Goal: Check status: Check status

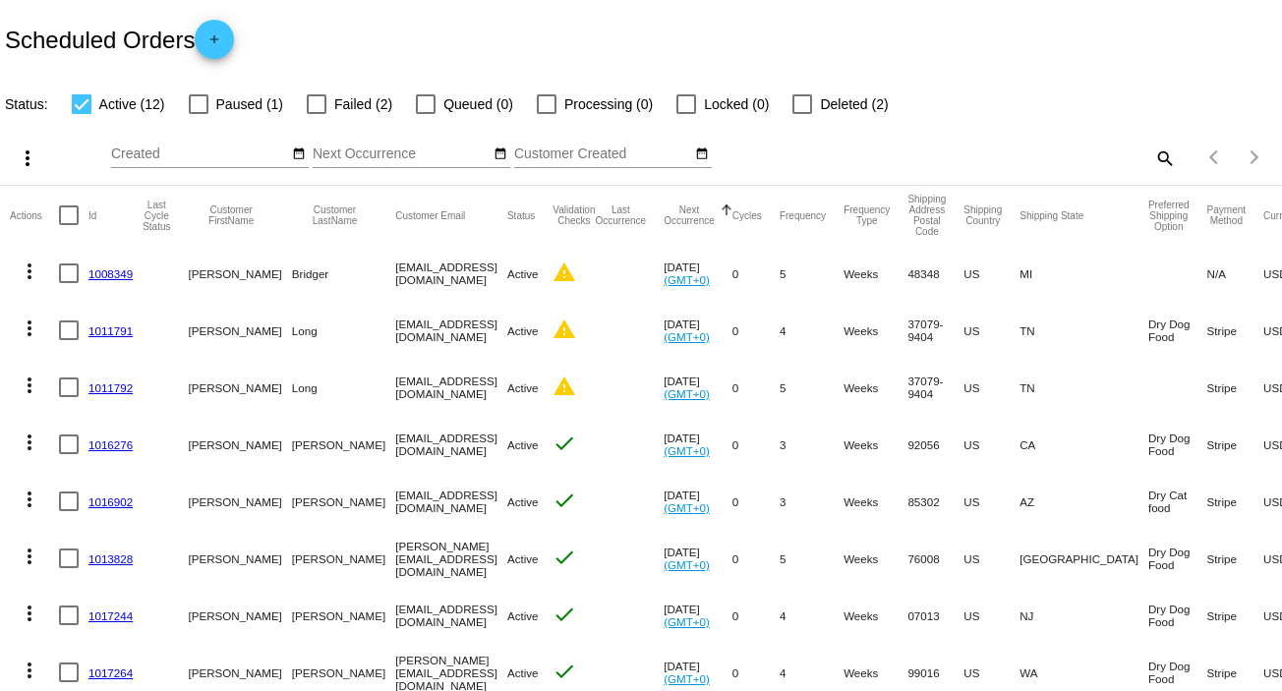
click at [108, 325] on link "1011791" at bounding box center [110, 330] width 44 height 13
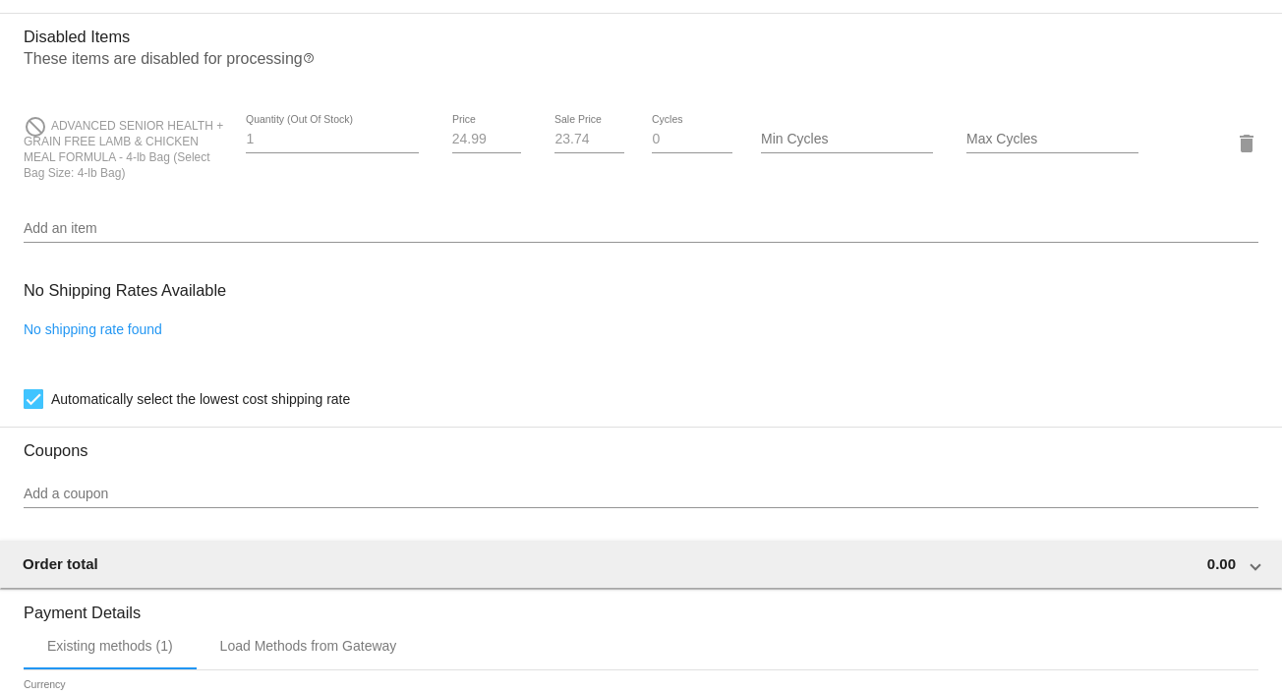
scroll to position [1441, 0]
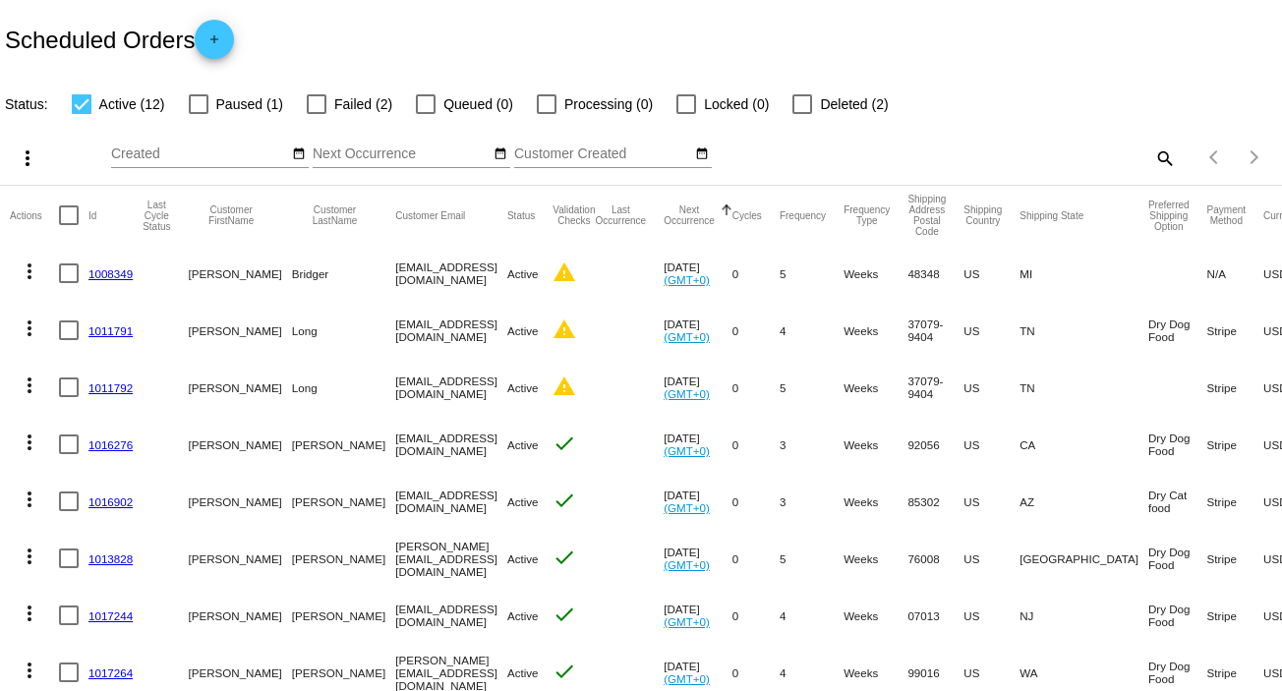
click at [102, 384] on link "1011792" at bounding box center [110, 387] width 44 height 13
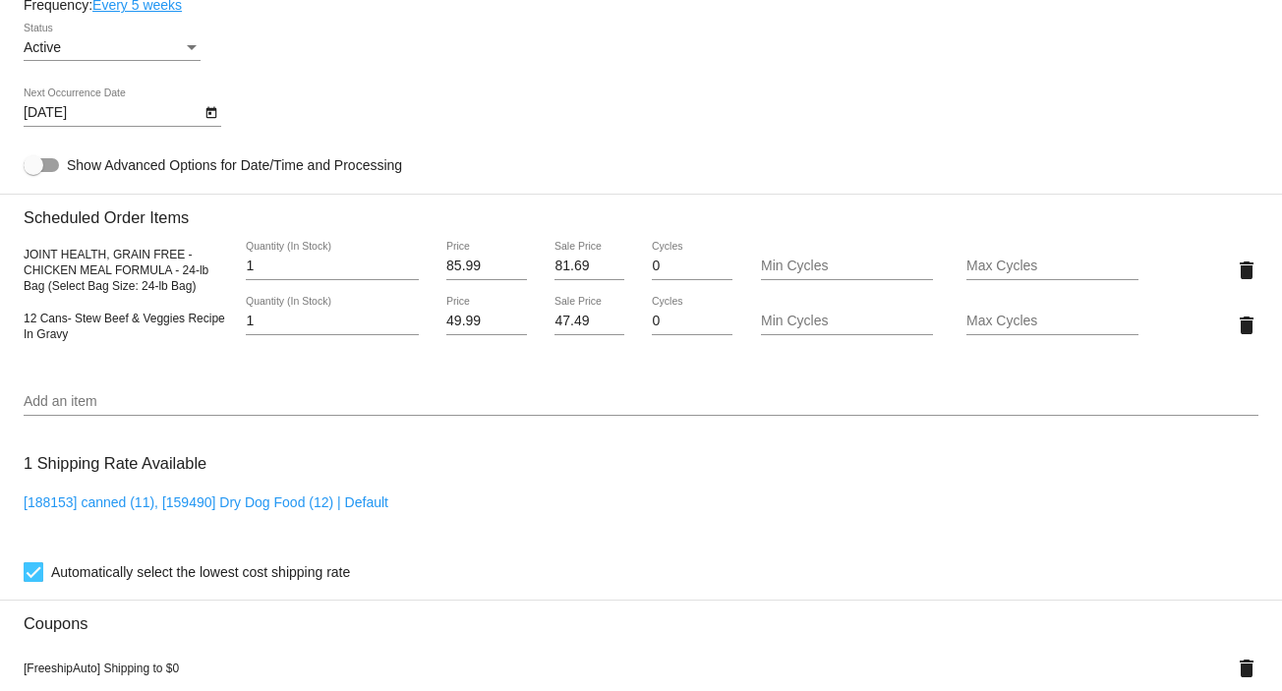
scroll to position [261, 0]
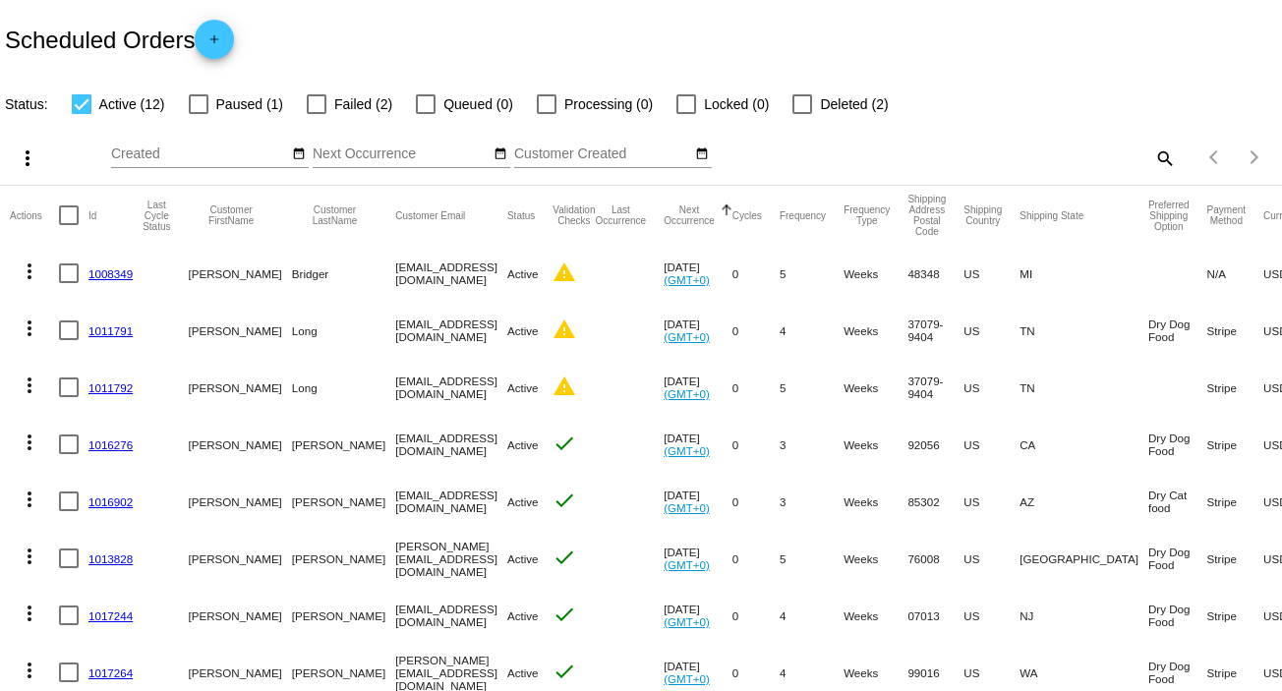
click at [93, 325] on link "1011791" at bounding box center [110, 330] width 44 height 13
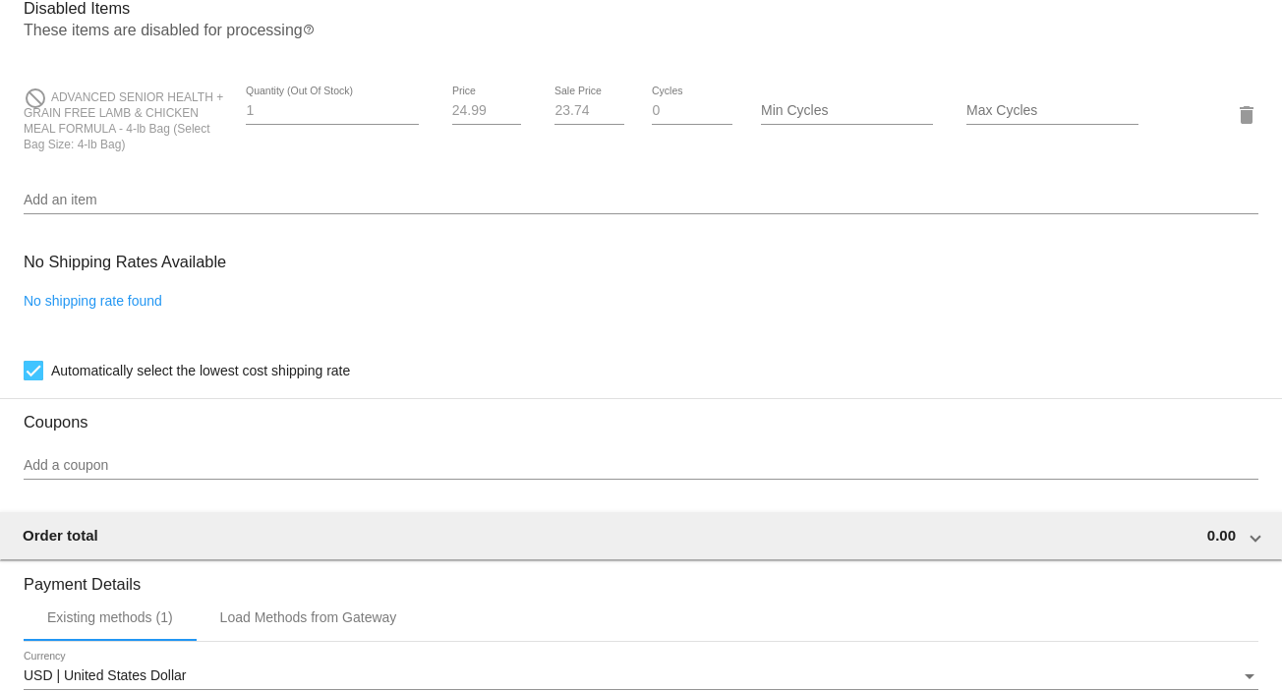
scroll to position [1310, 0]
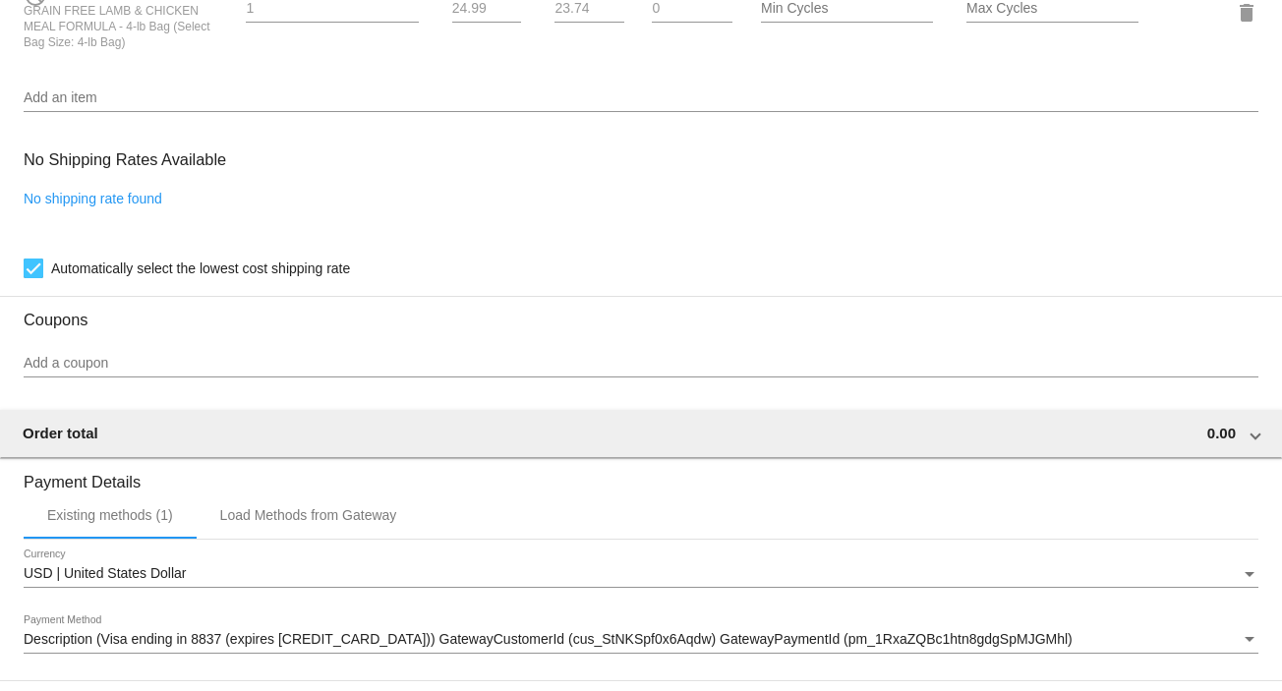
click at [33, 277] on div at bounding box center [34, 269] width 20 height 20
click at [33, 278] on input "Automatically select the lowest cost shipping rate" at bounding box center [32, 278] width 1 height 1
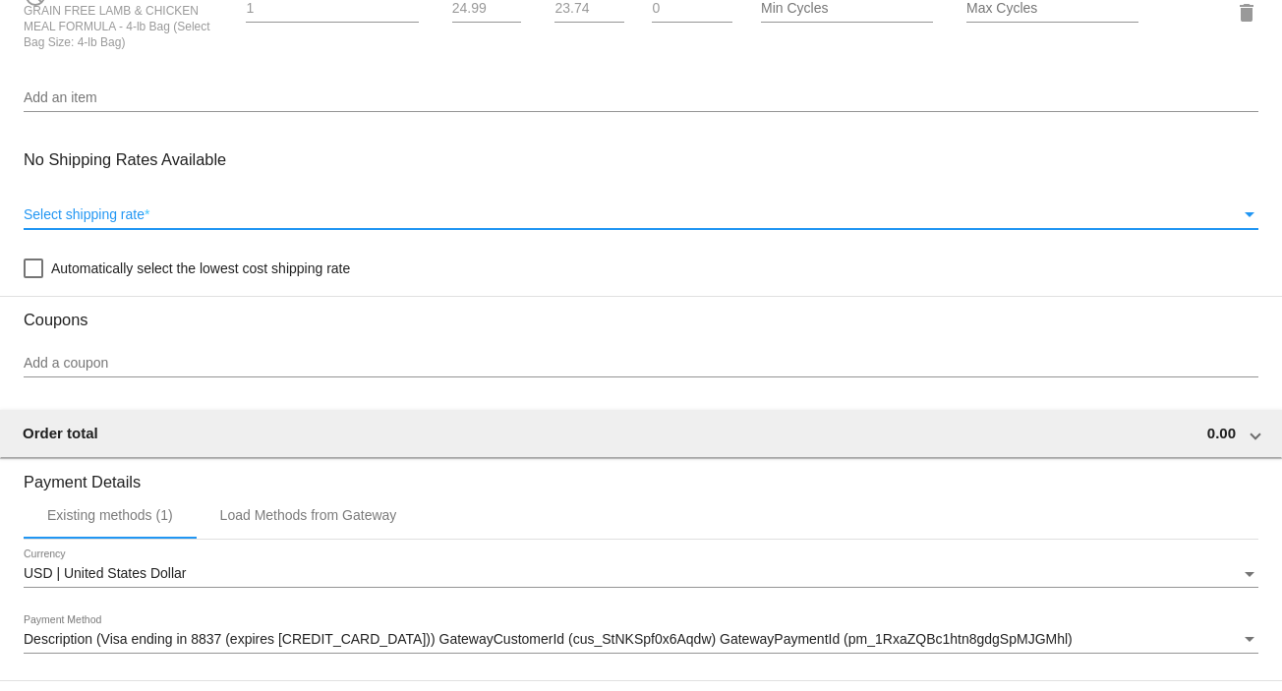
click at [33, 278] on div at bounding box center [34, 269] width 20 height 20
click at [33, 278] on input "Automatically select the lowest cost shipping rate" at bounding box center [32, 278] width 1 height 1
checkbox input "true"
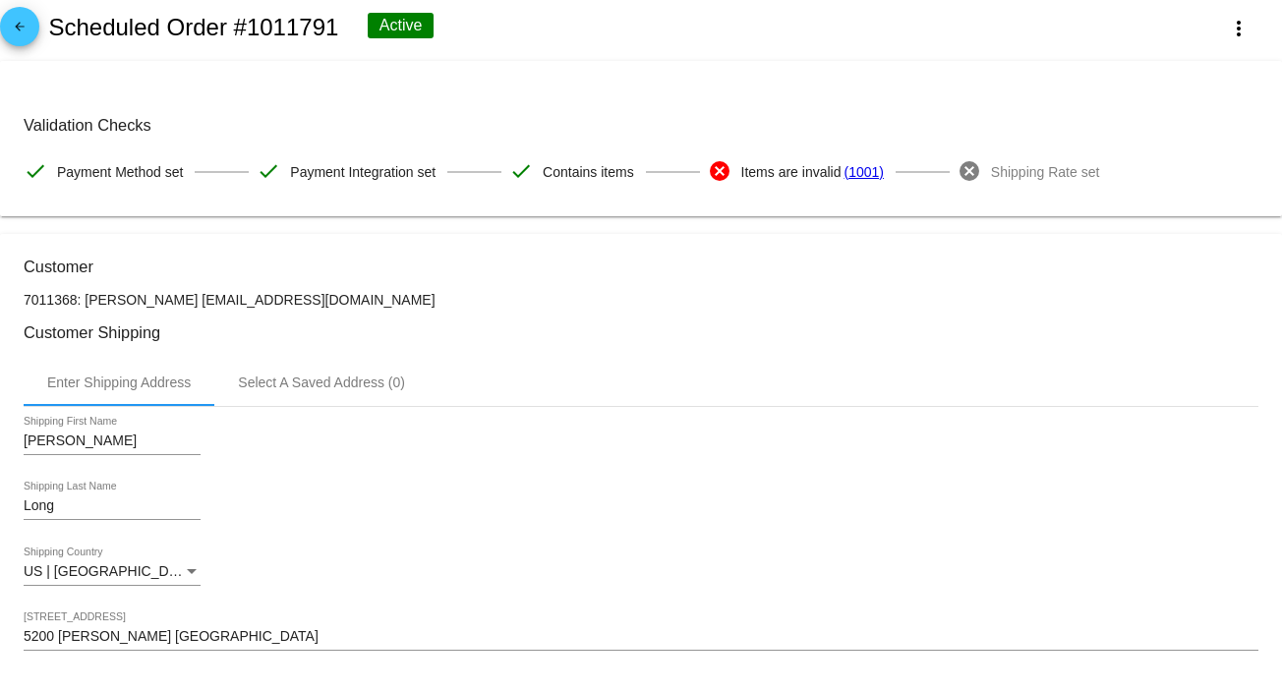
scroll to position [0, 0]
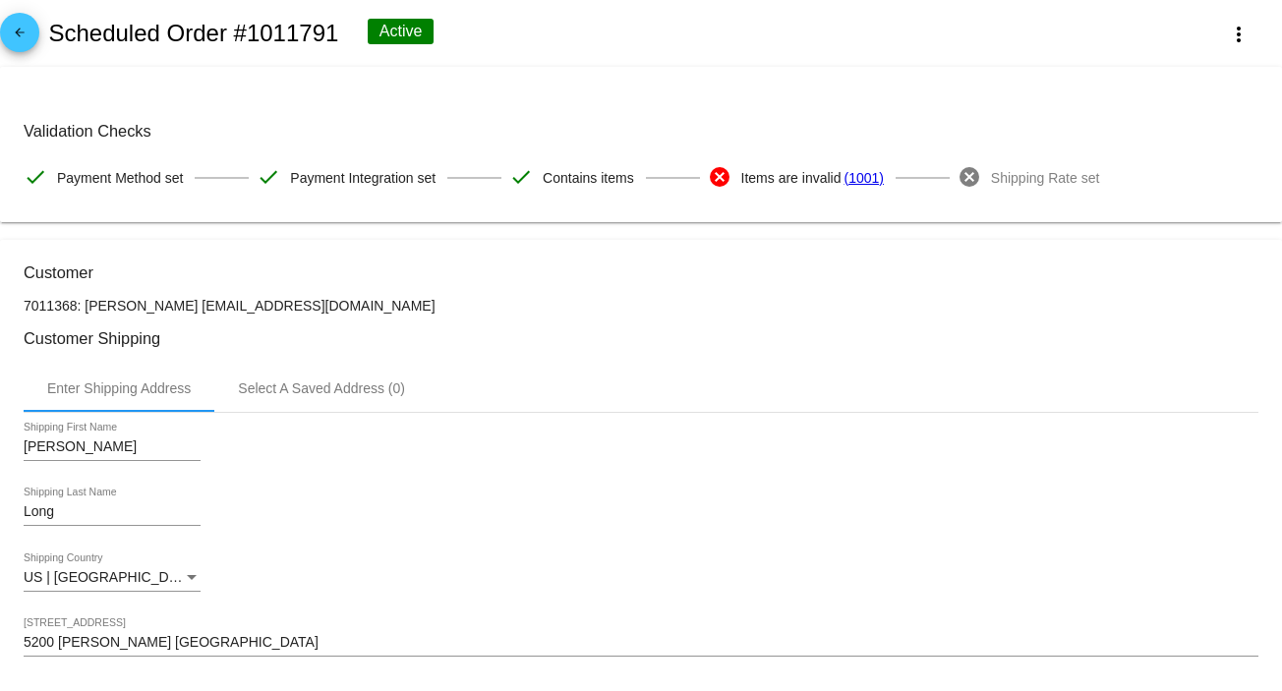
drag, startPoint x: 252, startPoint y: 34, endPoint x: 336, endPoint y: 37, distance: 84.6
click at [336, 37] on h2 "Scheduled Order #1011791" at bounding box center [193, 34] width 290 height 28
copy h2 "1011791"
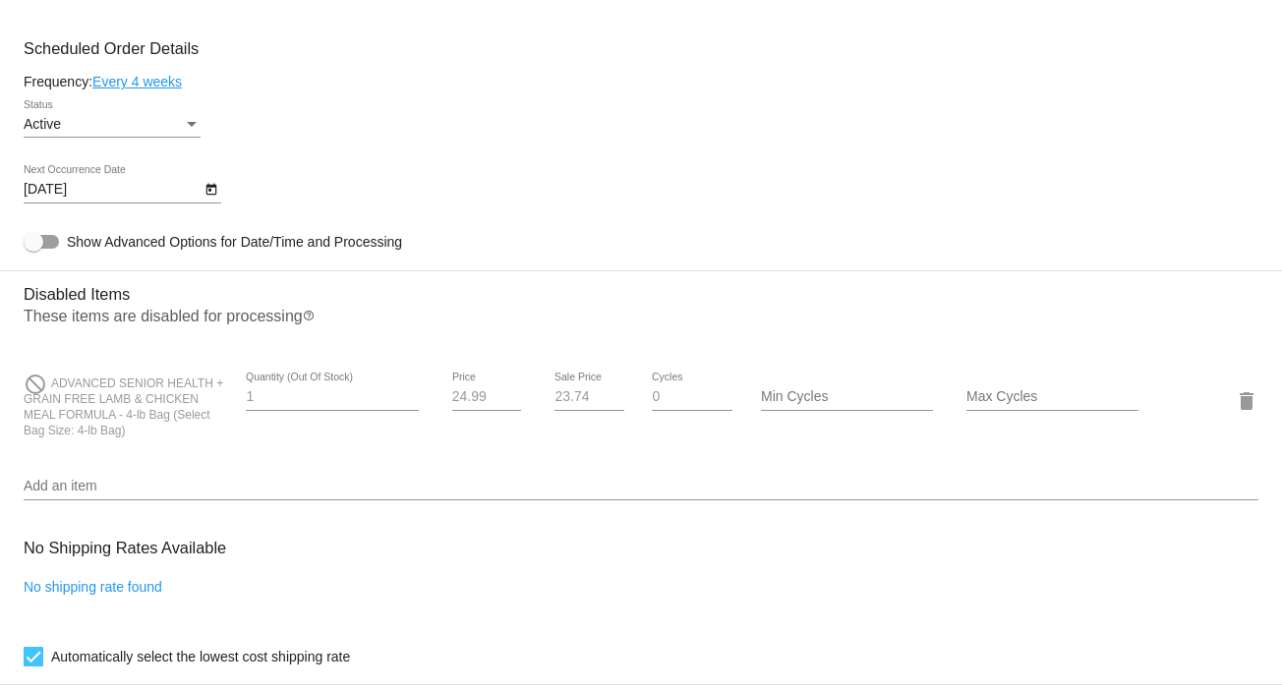
scroll to position [1048, 0]
